Goal: Register for event/course

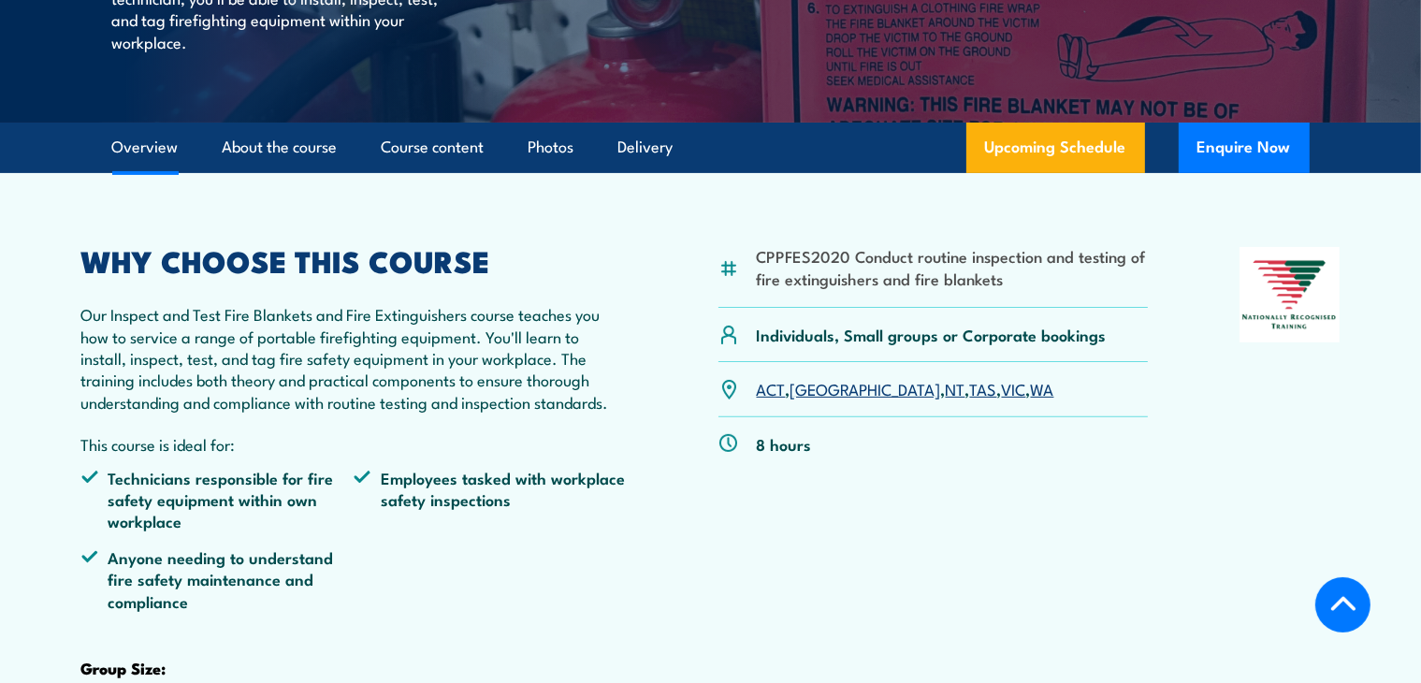
scroll to position [468, 0]
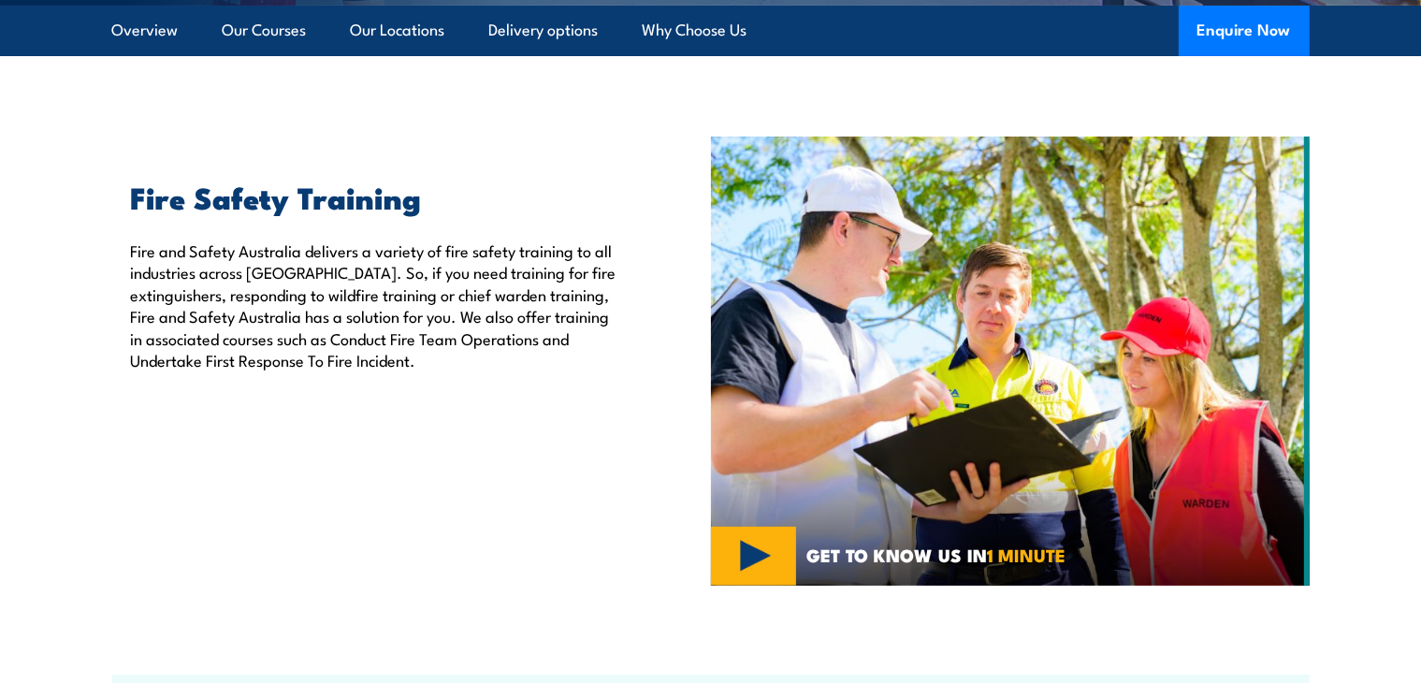
scroll to position [281, 0]
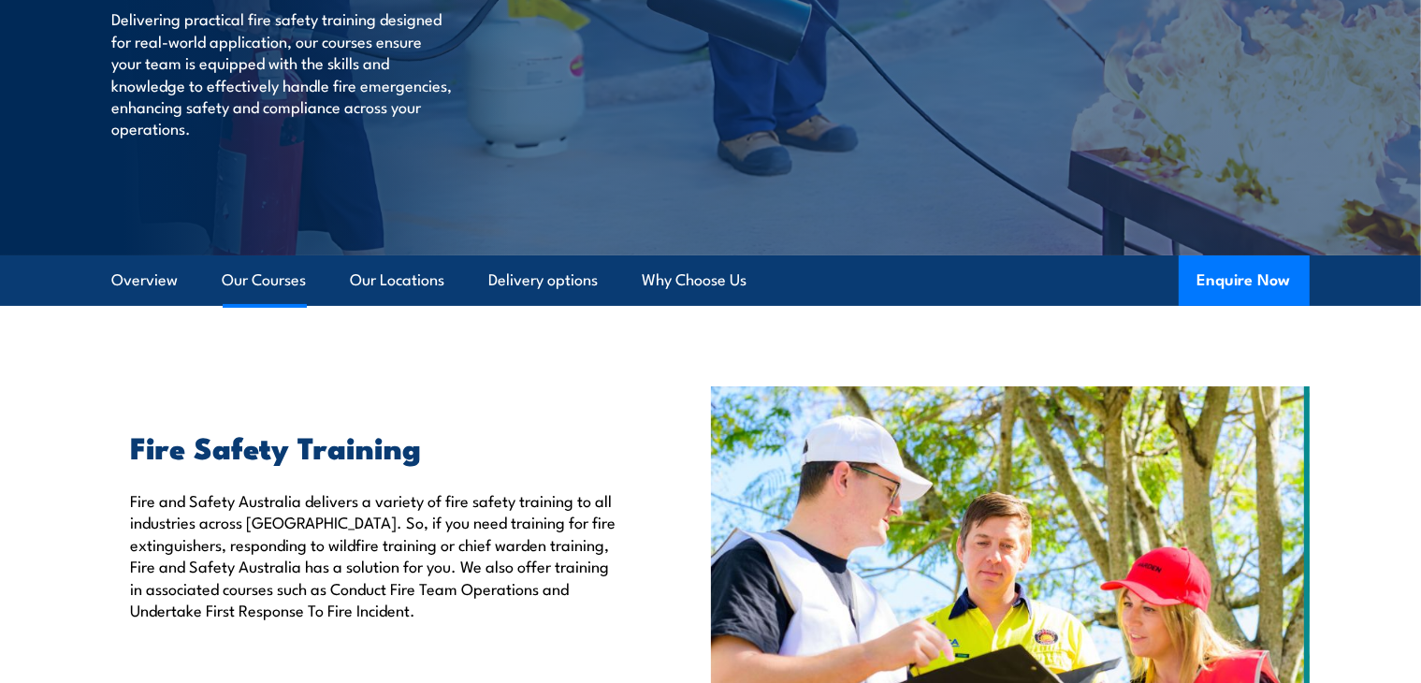
click at [240, 282] on link "Our Courses" at bounding box center [265, 280] width 84 height 50
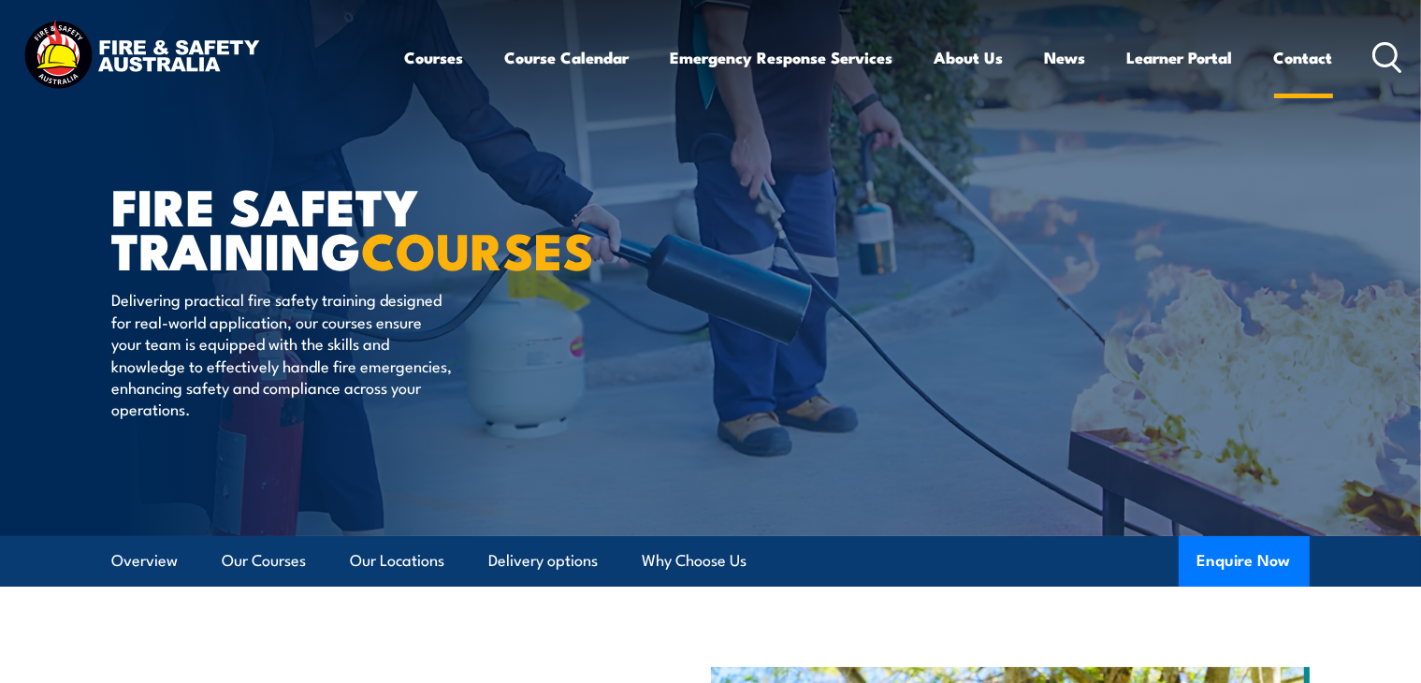
click at [1307, 57] on link "Contact" at bounding box center [1304, 58] width 59 height 50
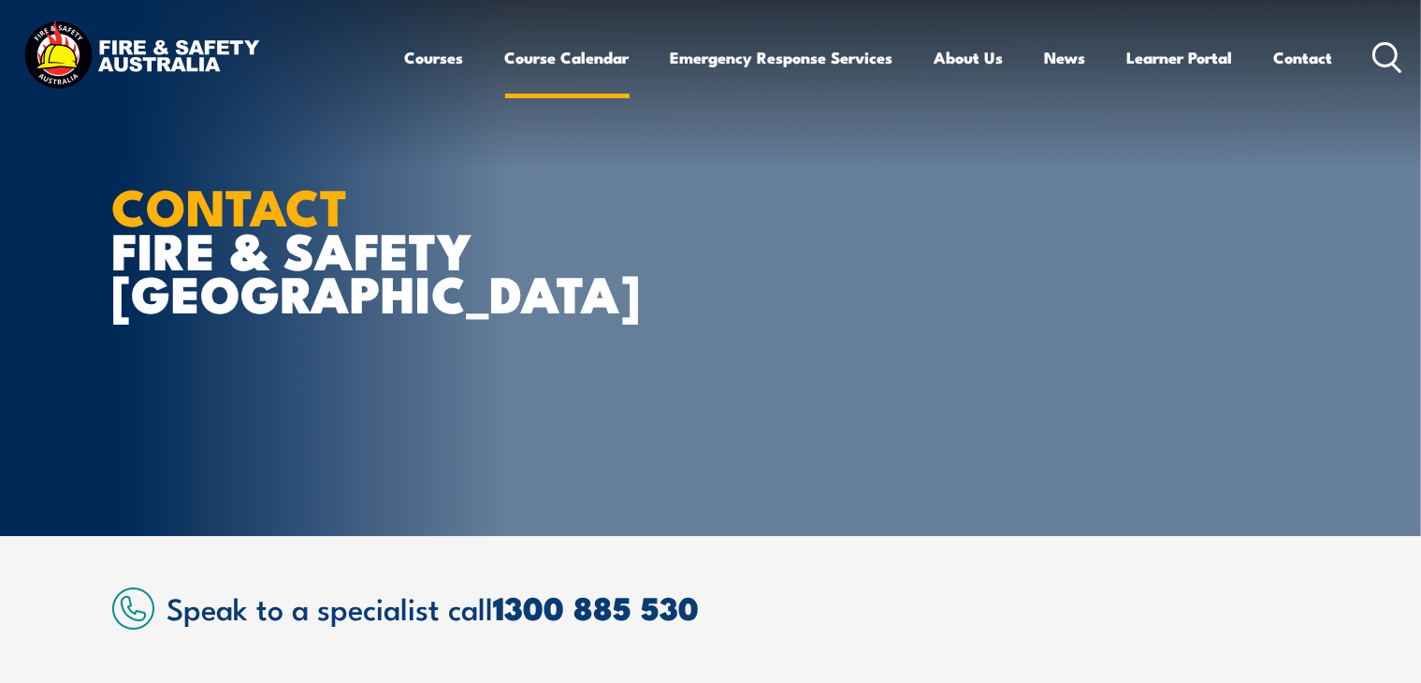
click at [535, 55] on link "Course Calendar" at bounding box center [567, 58] width 124 height 50
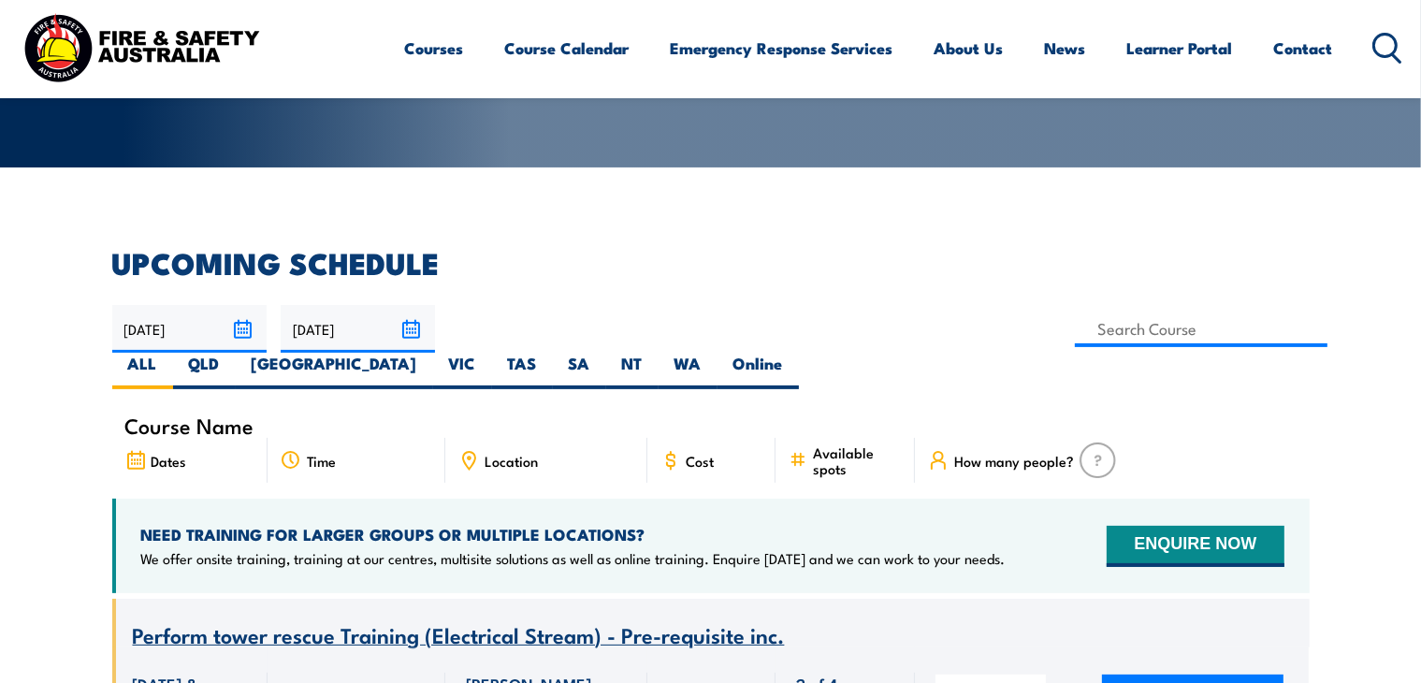
scroll to position [374, 0]
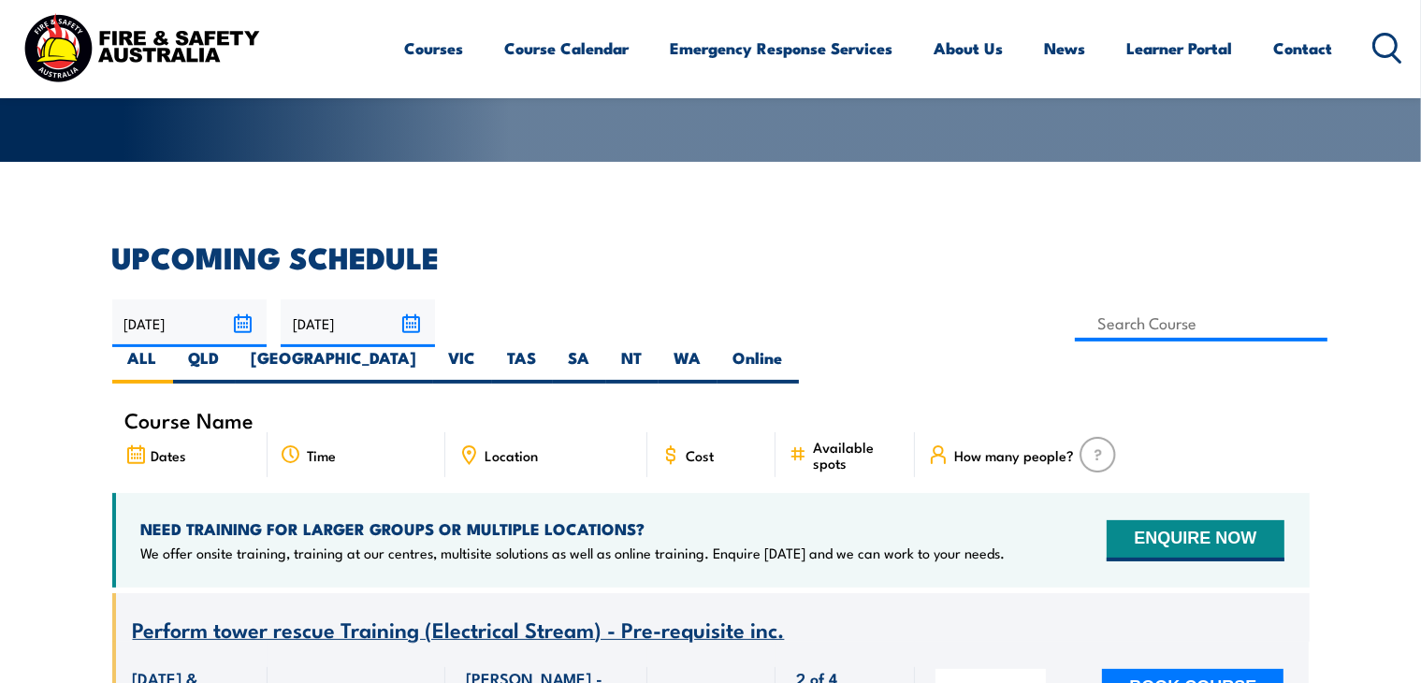
click at [517, 447] on span "Location" at bounding box center [511, 455] width 53 height 16
click at [468, 451] on icon at bounding box center [469, 452] width 3 height 3
click at [492, 347] on label "VIC" at bounding box center [462, 365] width 59 height 36
click at [488, 347] on input "VIC" at bounding box center [482, 353] width 12 height 12
radio input "true"
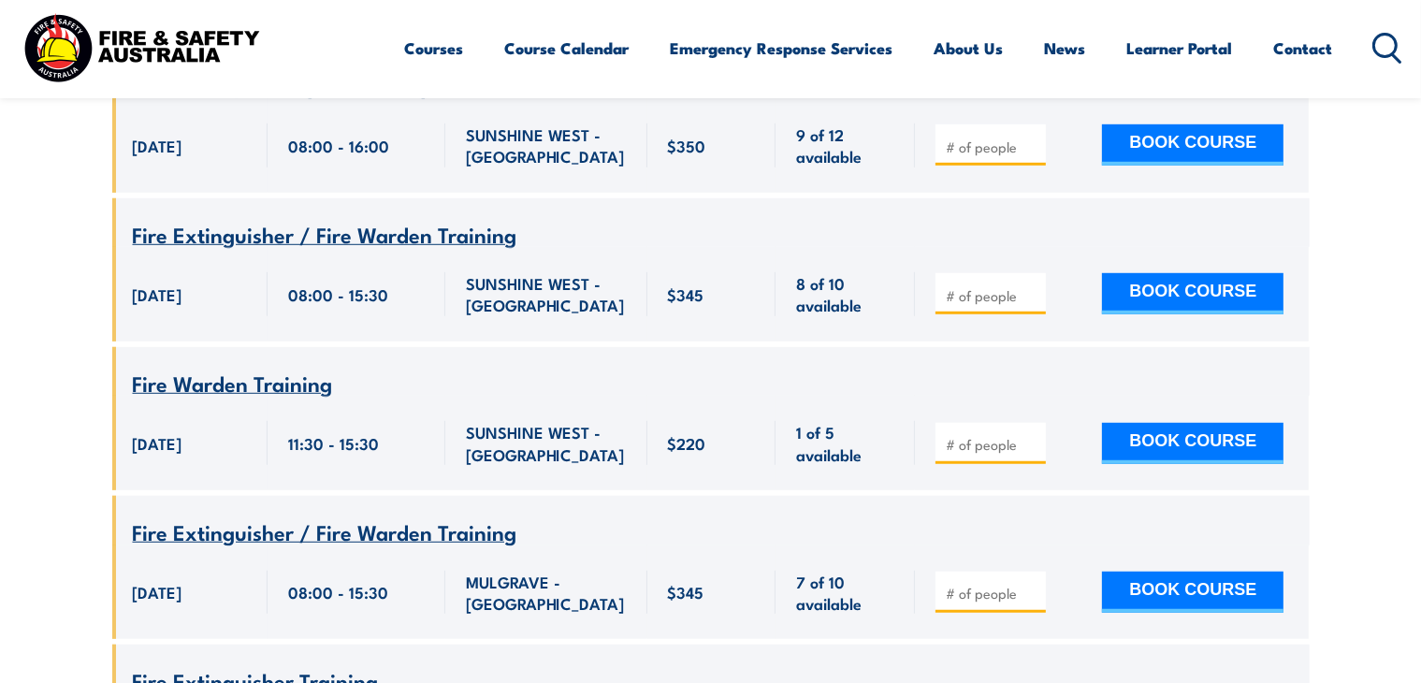
click at [969, 435] on input "number" at bounding box center [993, 444] width 94 height 19
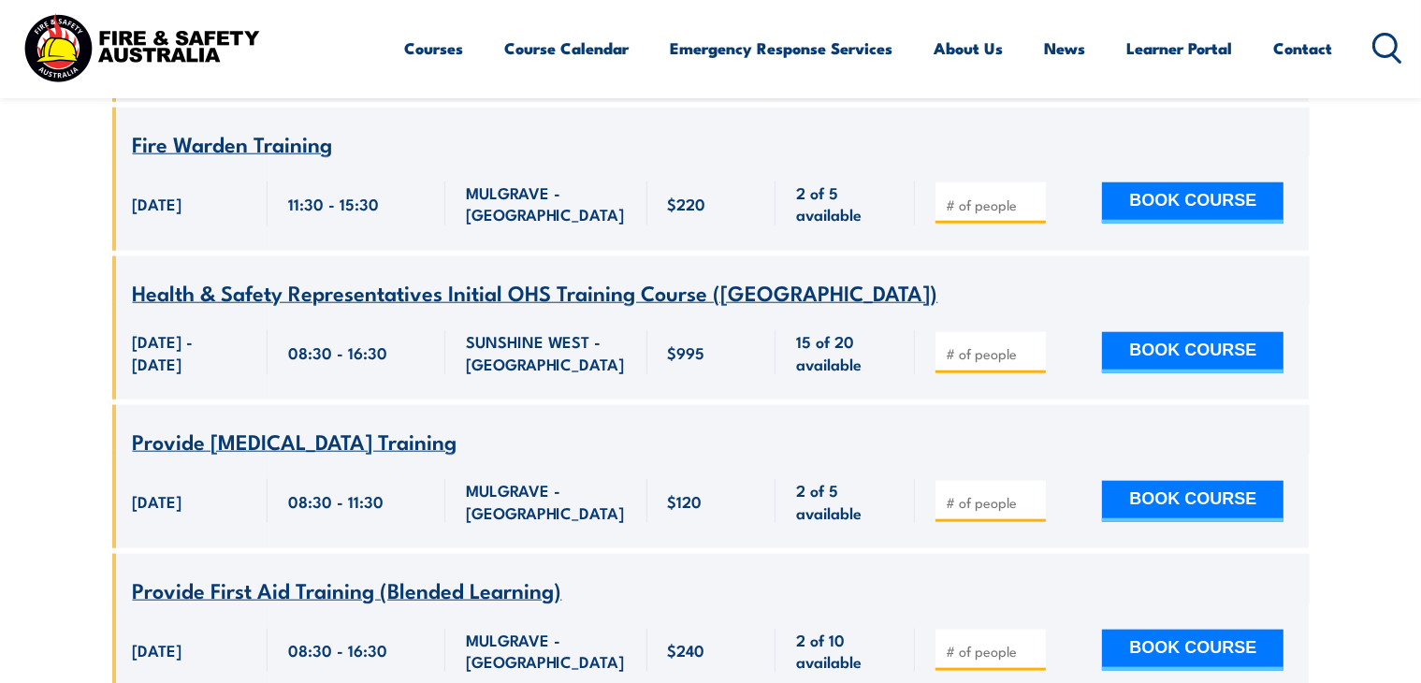
scroll to position [1872, 0]
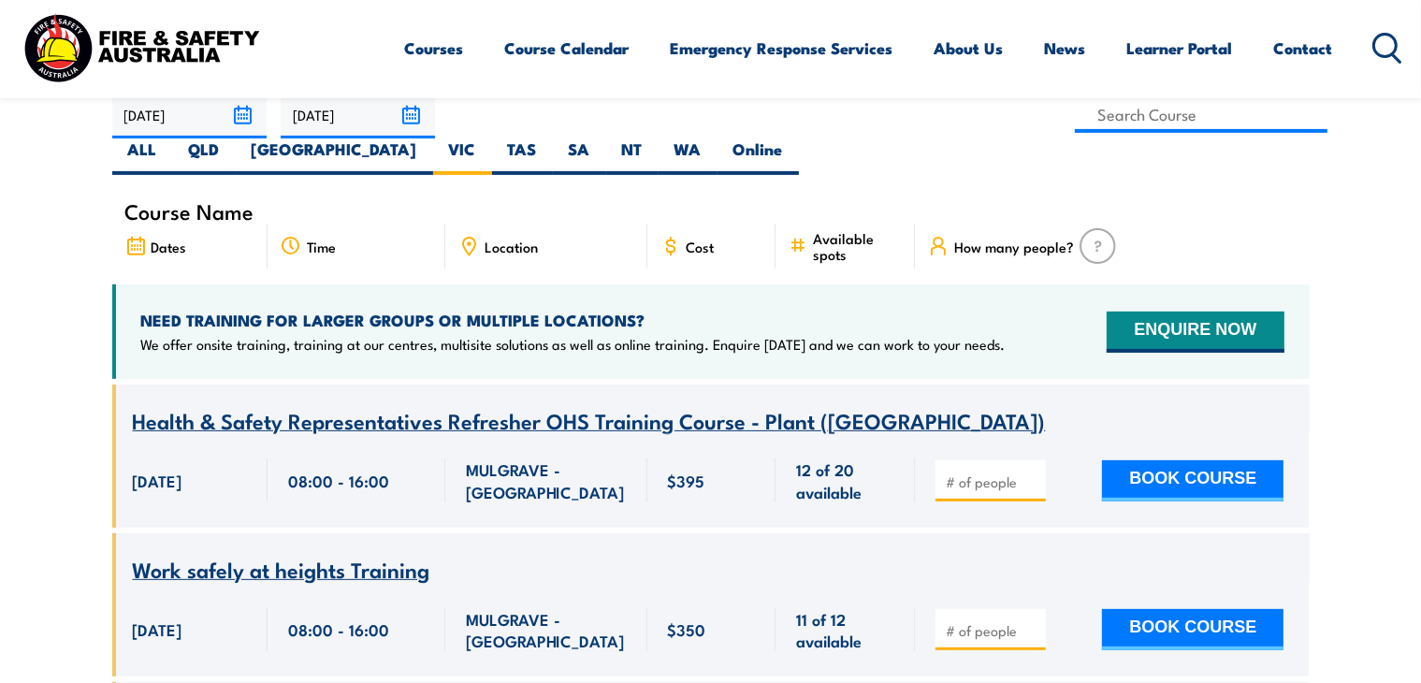
scroll to position [561, 0]
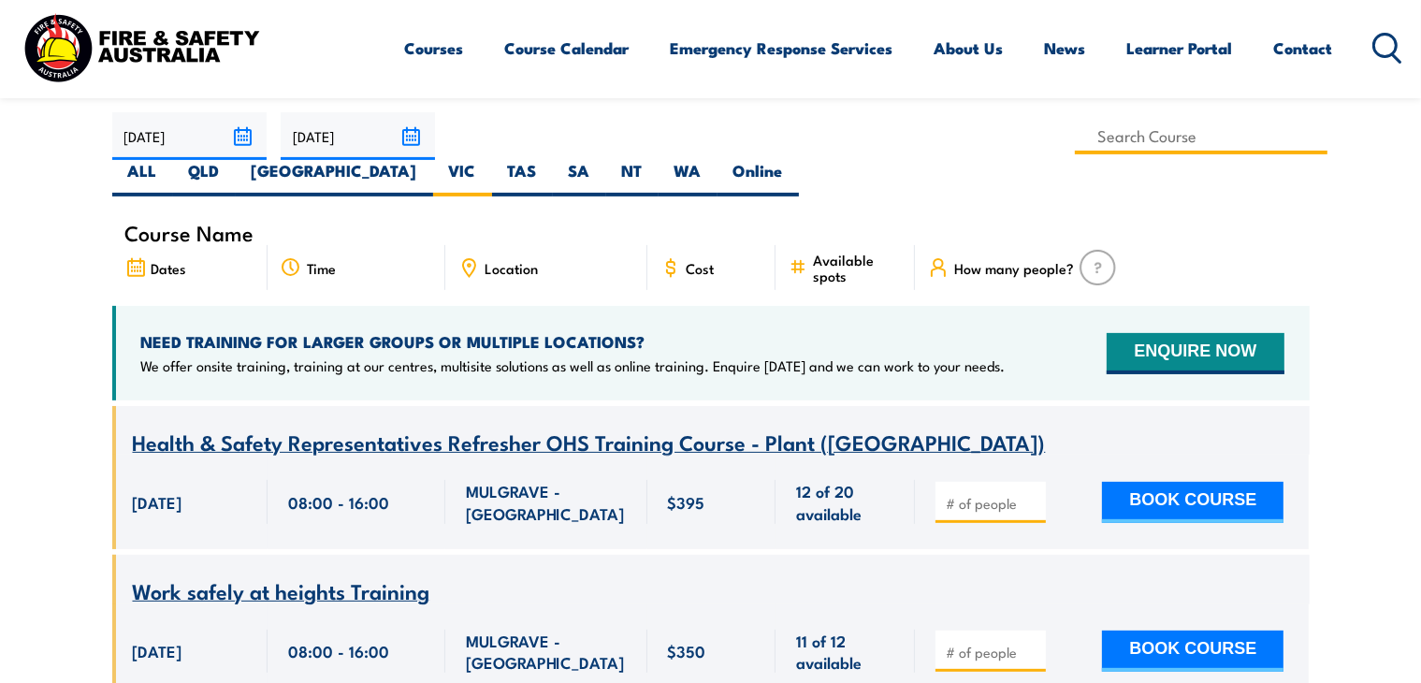
click at [1075, 136] on input at bounding box center [1202, 136] width 254 height 36
type input "Fire Warden Training"
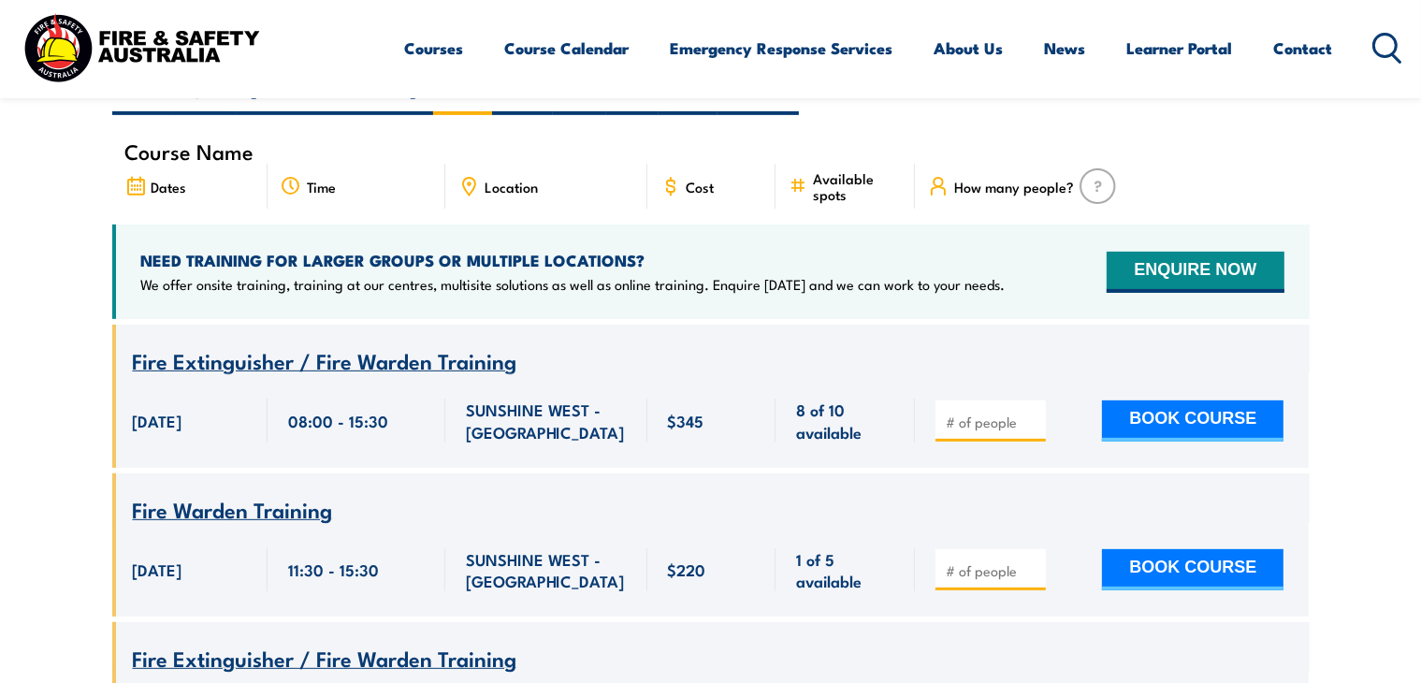
scroll to position [711, 0]
